Goal: Task Accomplishment & Management: Use online tool/utility

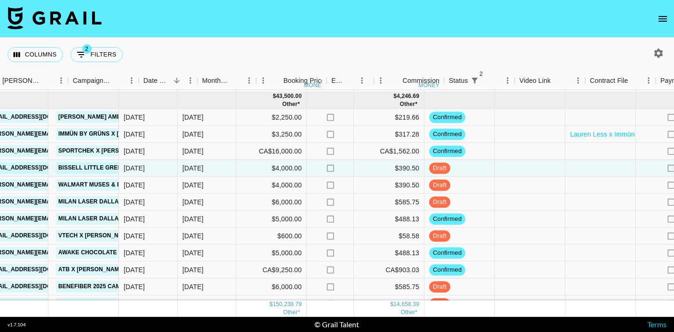
scroll to position [885, 617]
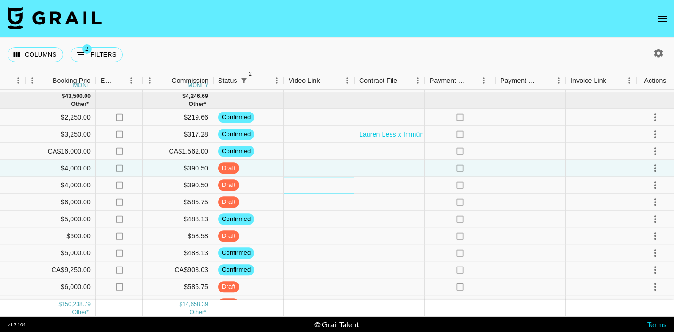
click at [304, 185] on div at bounding box center [319, 185] width 71 height 17
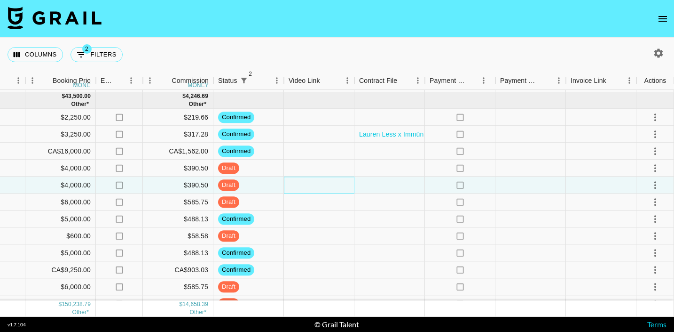
click at [304, 185] on div at bounding box center [319, 185] width 71 height 17
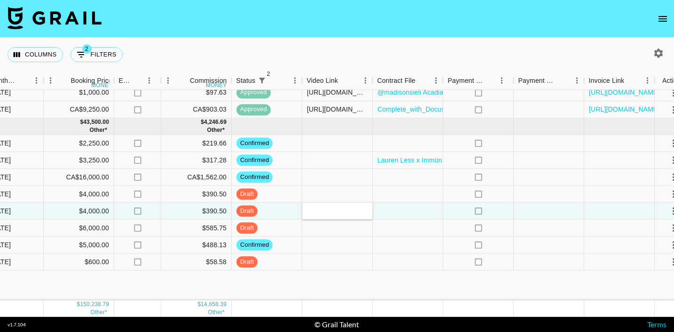
scroll to position [910, 598]
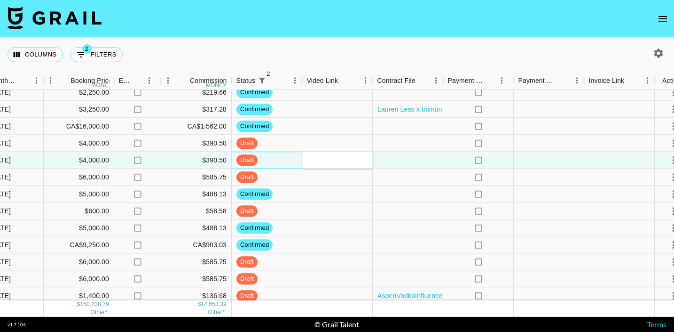
click at [301, 156] on div "draft" at bounding box center [267, 160] width 71 height 17
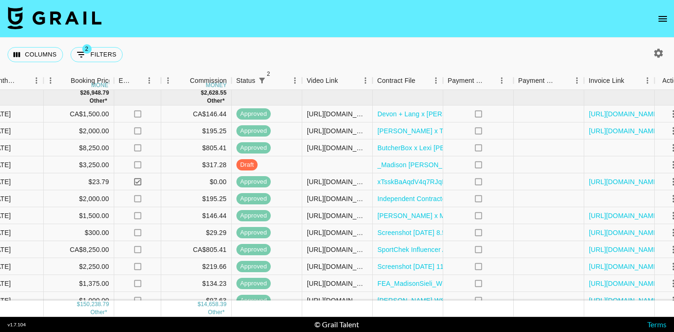
scroll to position [613, 598]
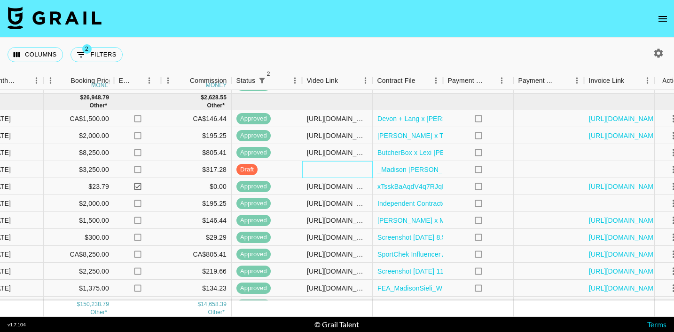
click at [329, 169] on div at bounding box center [337, 169] width 71 height 17
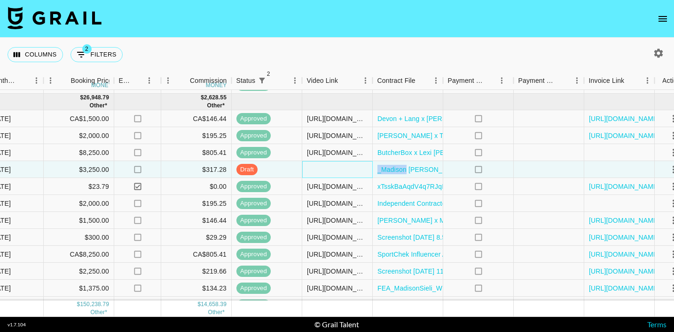
click at [329, 169] on div at bounding box center [337, 169] width 71 height 17
type input "[URL][DOMAIN_NAME]"
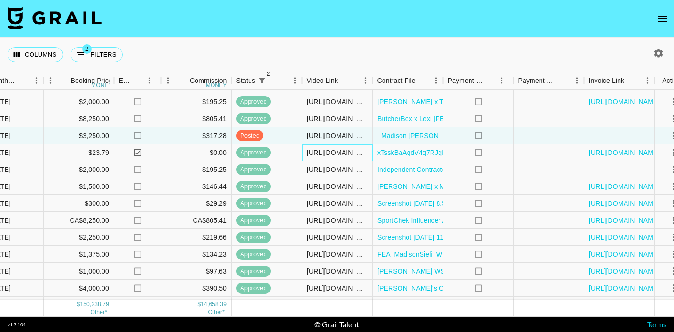
scroll to position [647, 617]
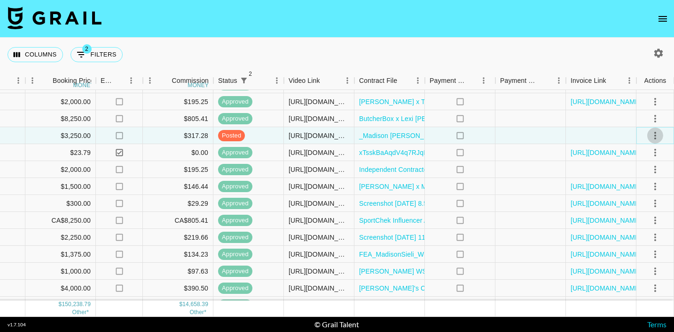
click at [649, 139] on button "select merge strategy" at bounding box center [656, 135] width 16 height 16
click at [645, 222] on div "Approve" at bounding box center [635, 223] width 29 height 11
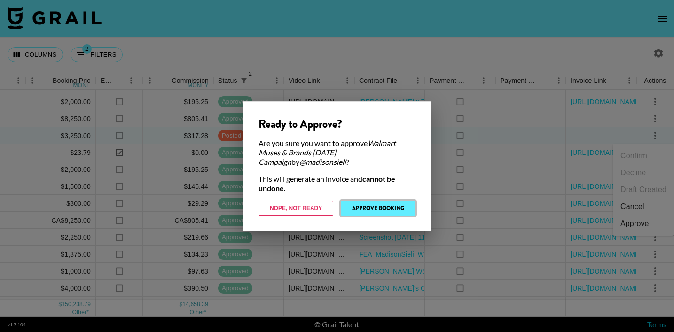
click at [389, 205] on button "Approve Booking" at bounding box center [378, 207] width 75 height 15
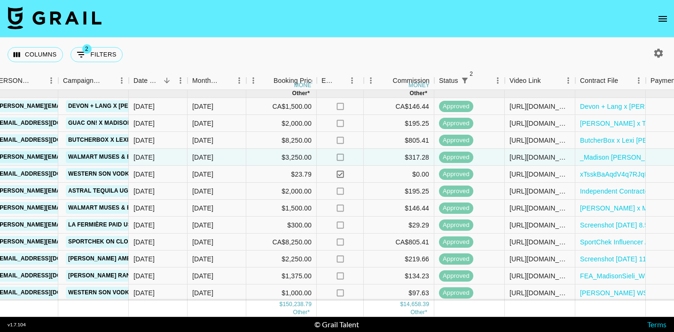
scroll to position [610, 396]
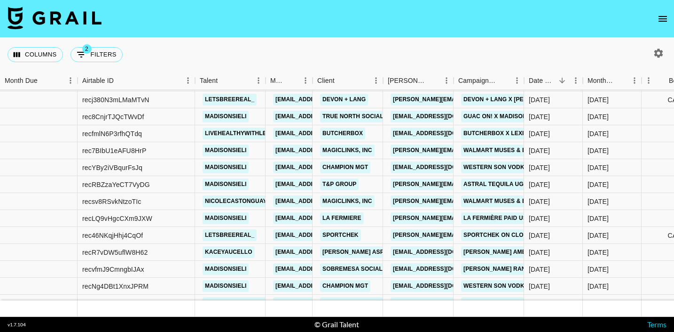
scroll to position [612, 0]
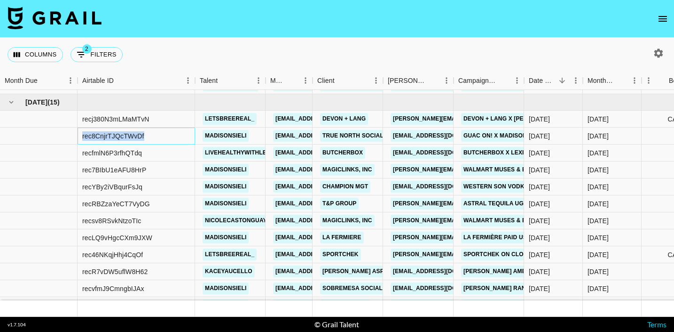
drag, startPoint x: 161, startPoint y: 135, endPoint x: 82, endPoint y: 133, distance: 79.0
click at [82, 133] on div "rec8CnjrTJQcTWvDf" at bounding box center [137, 135] width 118 height 17
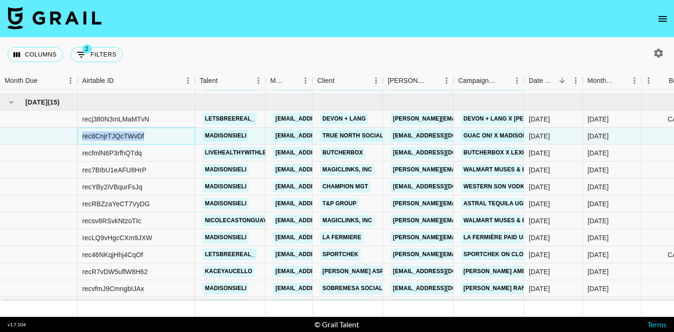
copy div "rec8CnjrTJQcTWvDf"
